Goal: Task Accomplishment & Management: Manage account settings

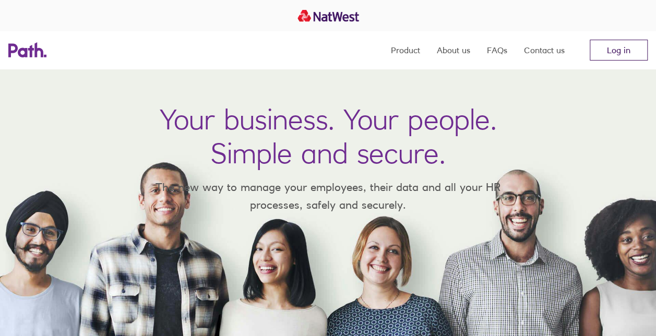
click at [619, 54] on link "Log in" at bounding box center [618, 50] width 58 height 21
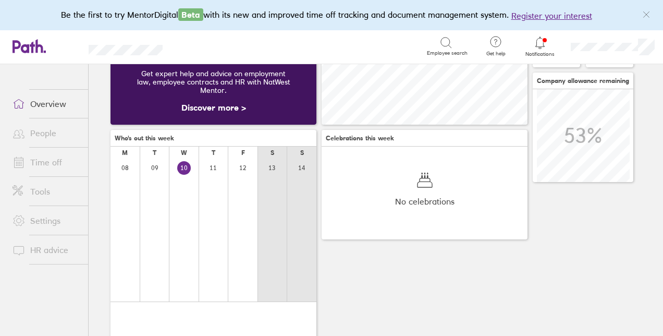
scroll to position [28, 0]
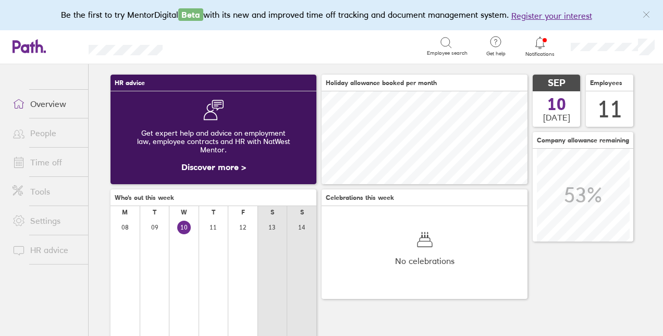
click at [545, 45] on icon at bounding box center [540, 43] width 13 height 13
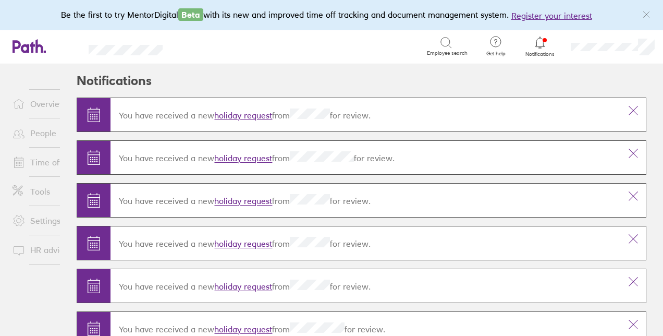
click at [250, 116] on link "holiday request" at bounding box center [243, 116] width 58 height 10
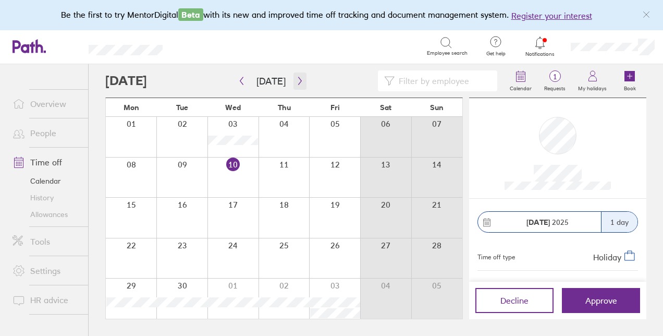
click at [299, 82] on icon "button" at bounding box center [300, 81] width 8 height 8
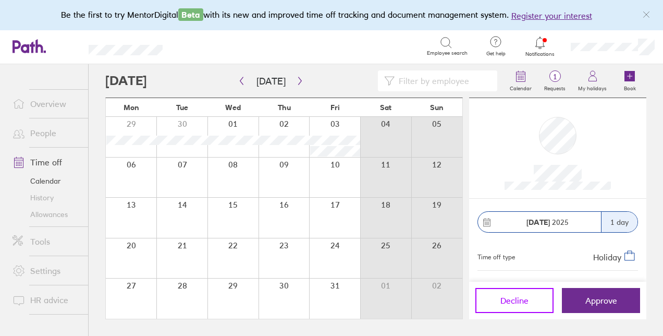
click at [513, 303] on span "Decline" at bounding box center [515, 300] width 28 height 9
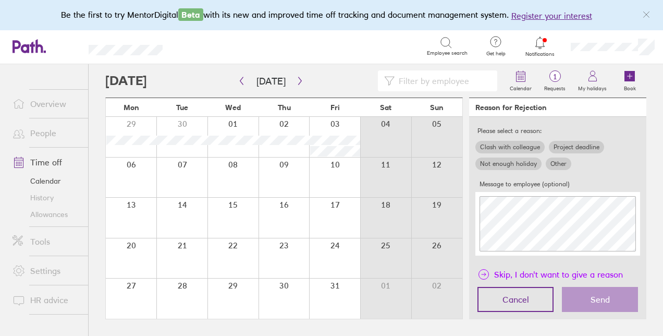
click at [484, 272] on icon "link" at bounding box center [484, 274] width 13 height 13
